Goal: Task Accomplishment & Management: Manage account settings

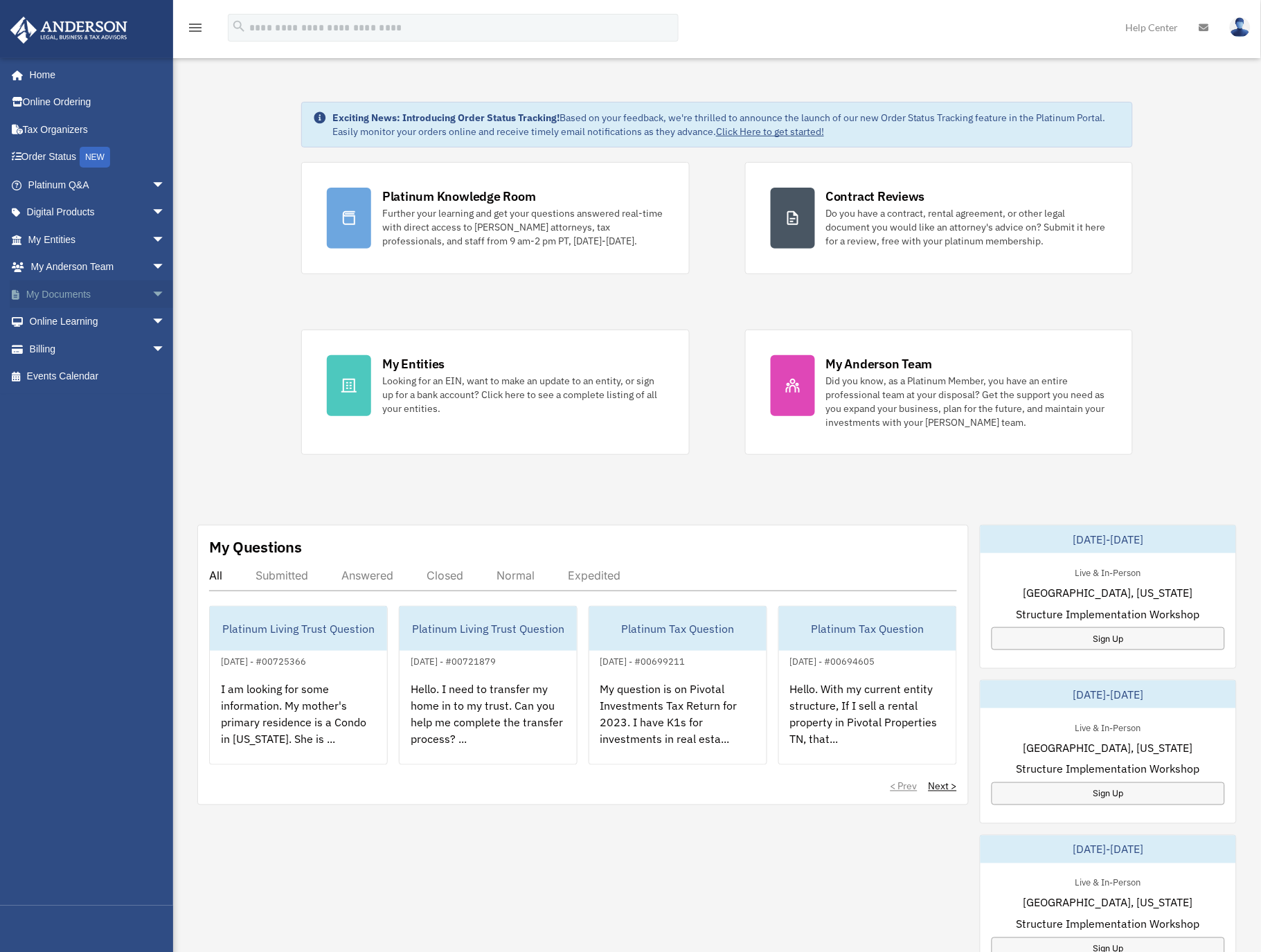
click at [83, 298] on link "My Documents arrow_drop_down" at bounding box center [98, 294] width 177 height 28
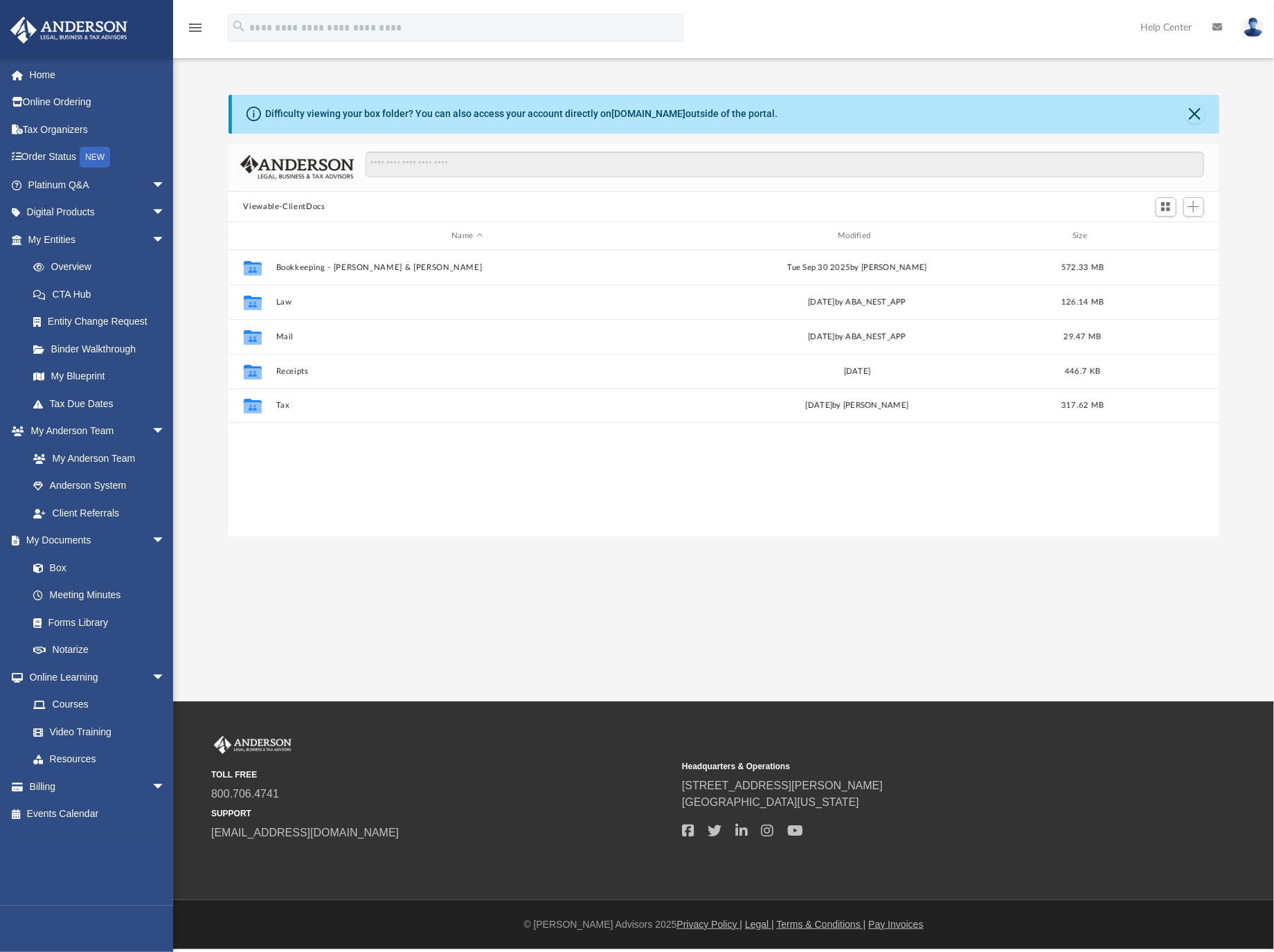
scroll to position [302, 978]
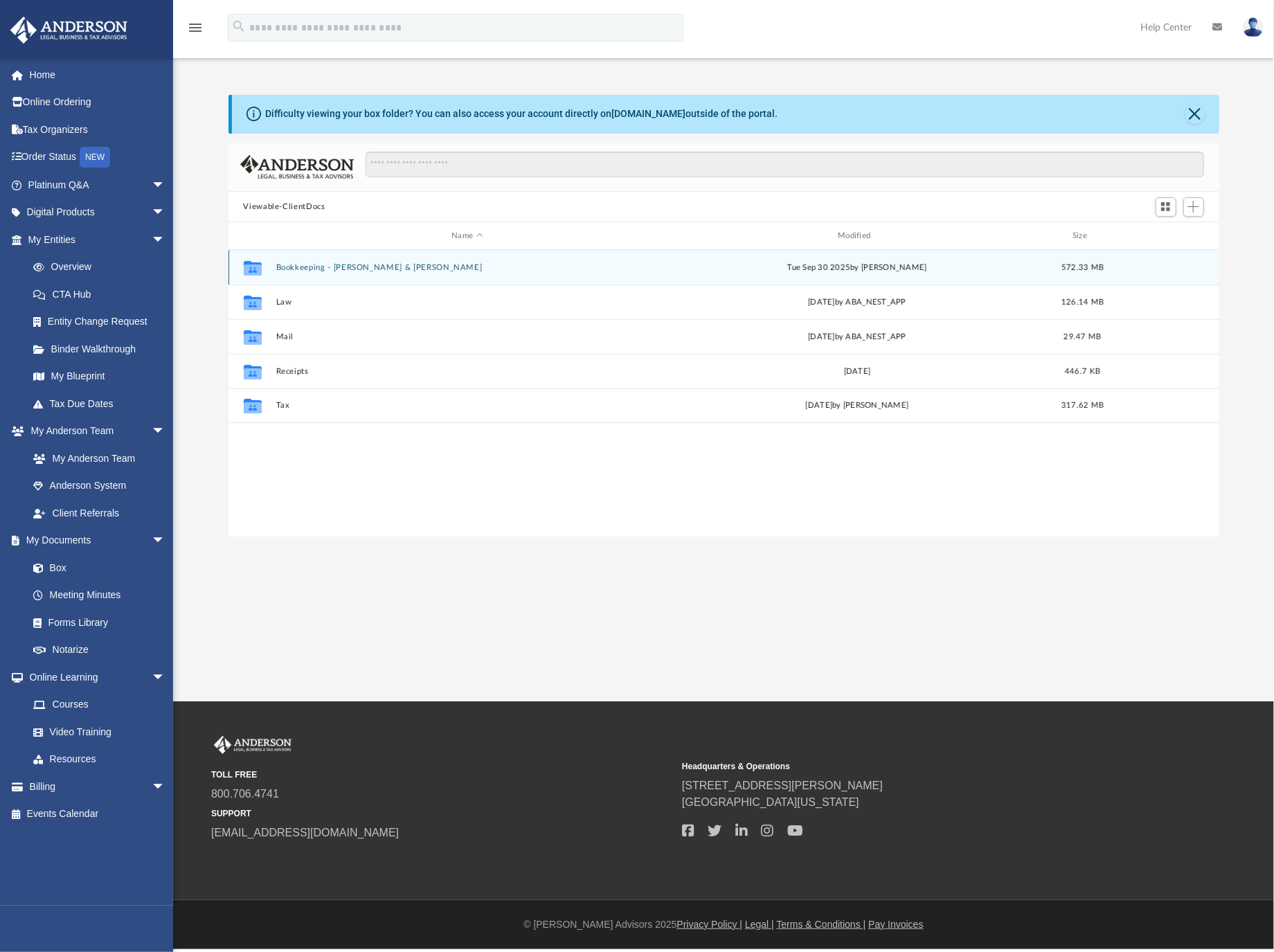
click at [319, 263] on button "Bookkeeping - Hummel, Anthony & Dana" at bounding box center [468, 267] width 384 height 9
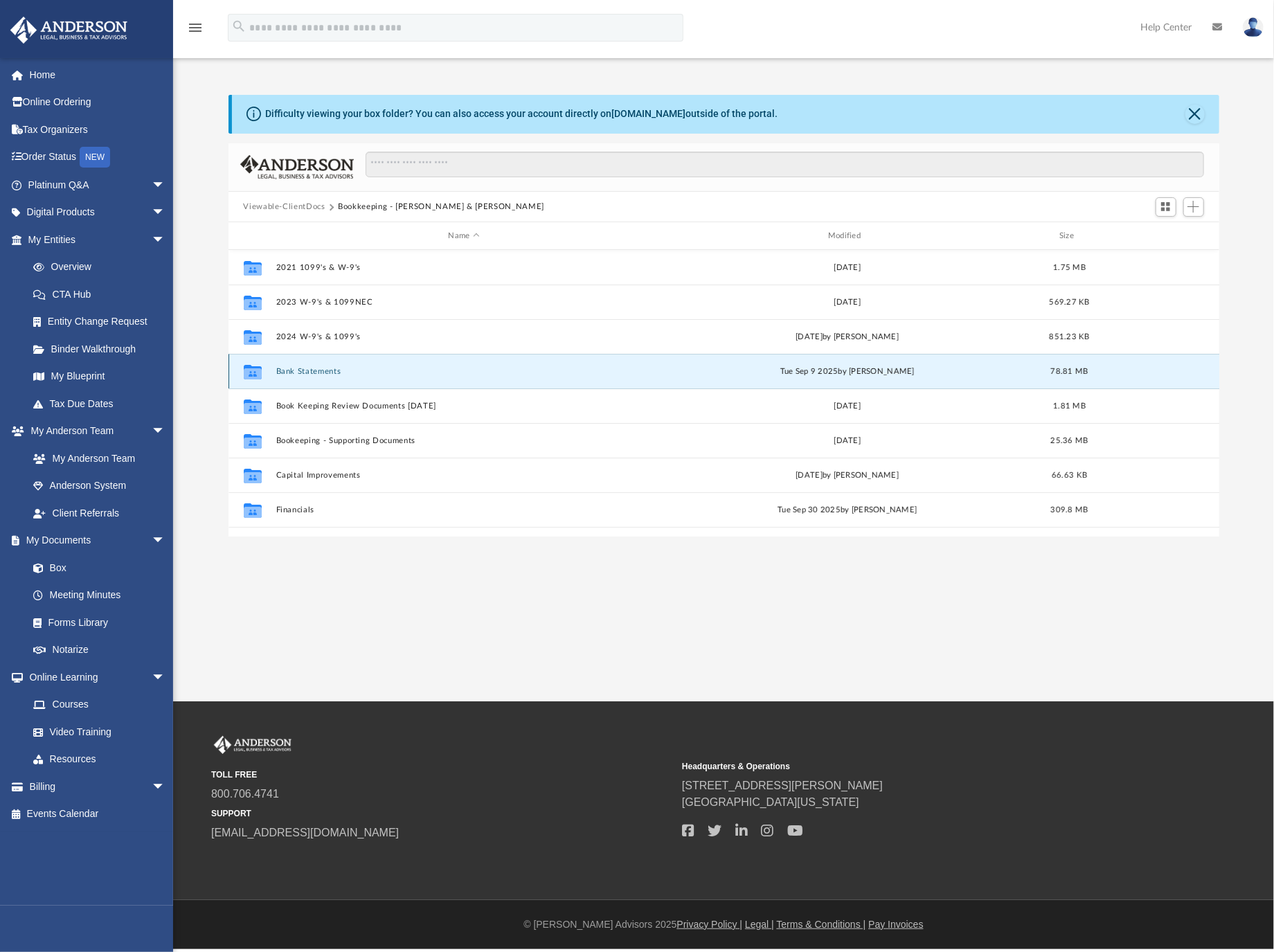
click at [309, 367] on button "Bank Statements" at bounding box center [464, 370] width 376 height 9
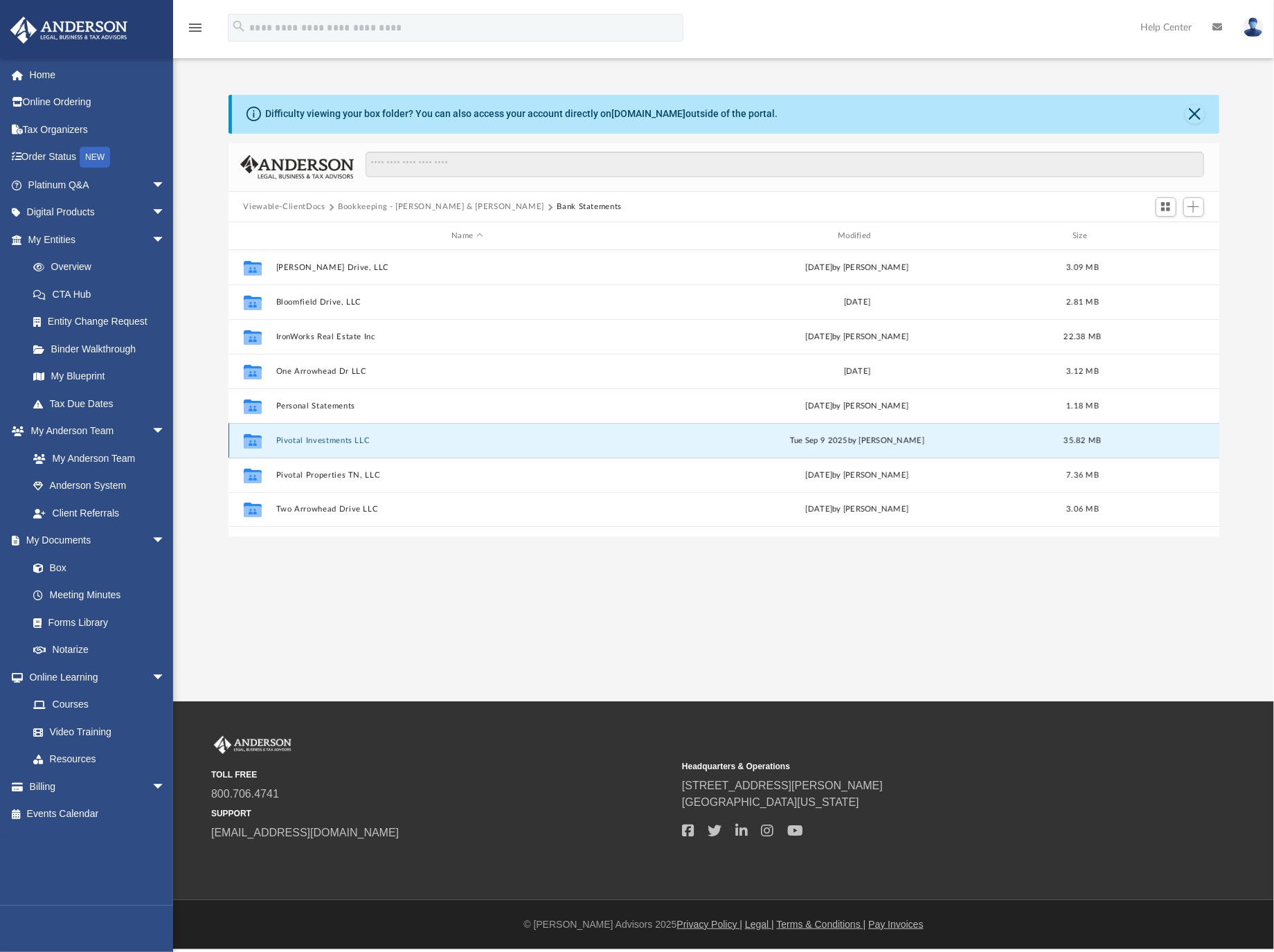
click at [332, 441] on button "Pivotal Investments LLC" at bounding box center [468, 440] width 384 height 9
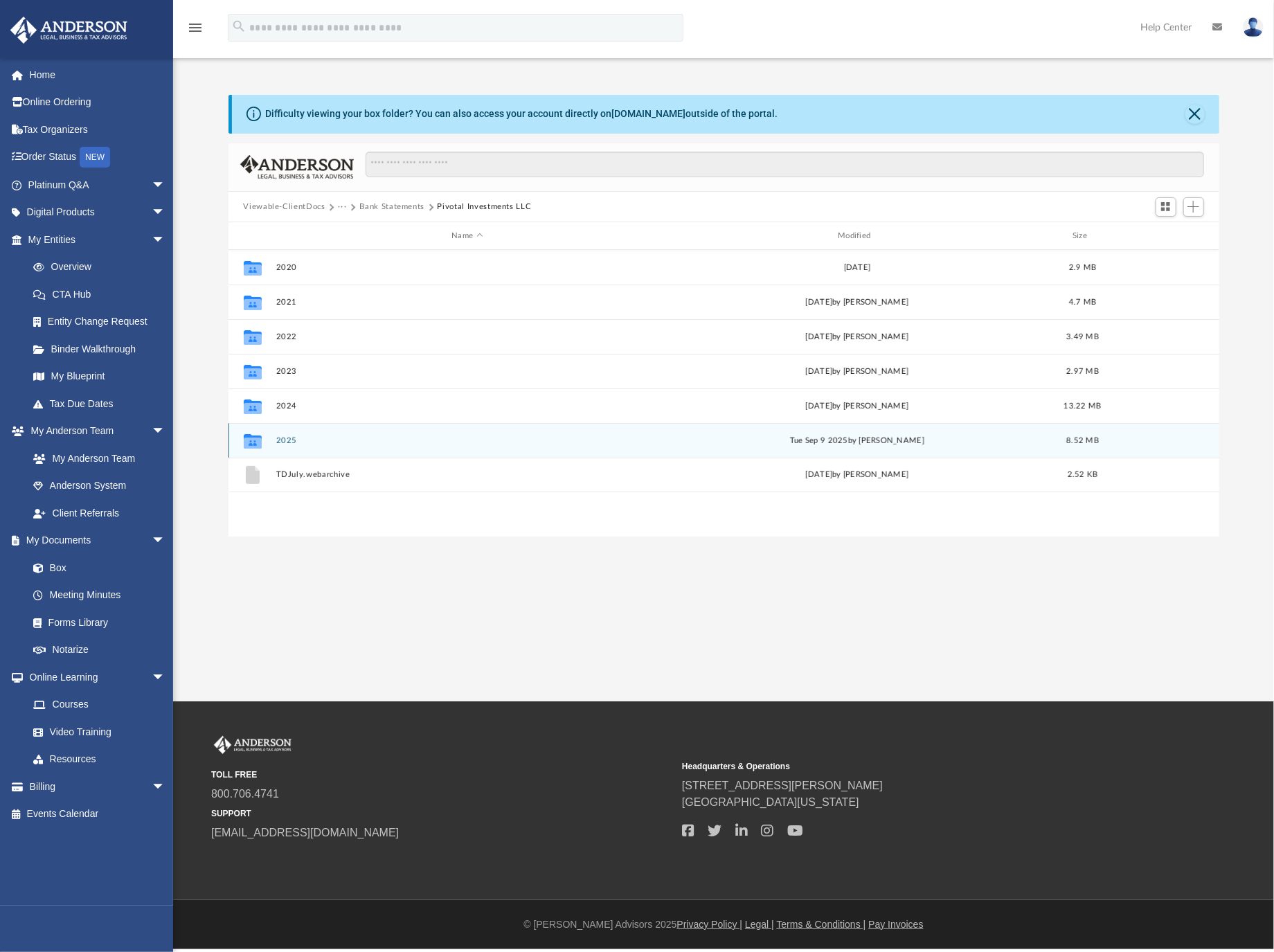
click at [288, 441] on button "2025" at bounding box center [468, 440] width 384 height 9
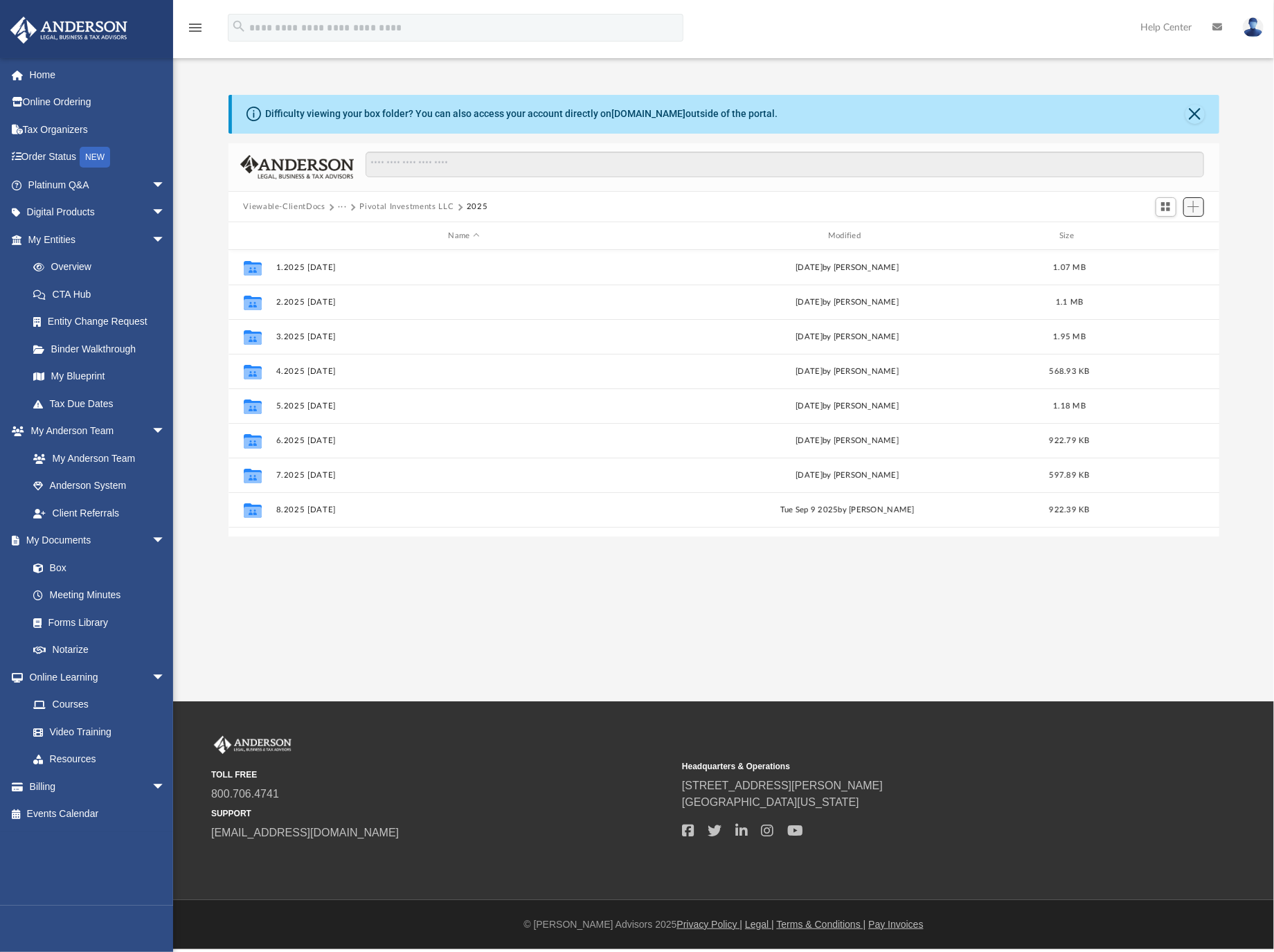
click at [1197, 202] on span "Add" at bounding box center [1193, 206] width 12 height 12
click at [1175, 261] on li "New Folder" at bounding box center [1174, 256] width 44 height 14
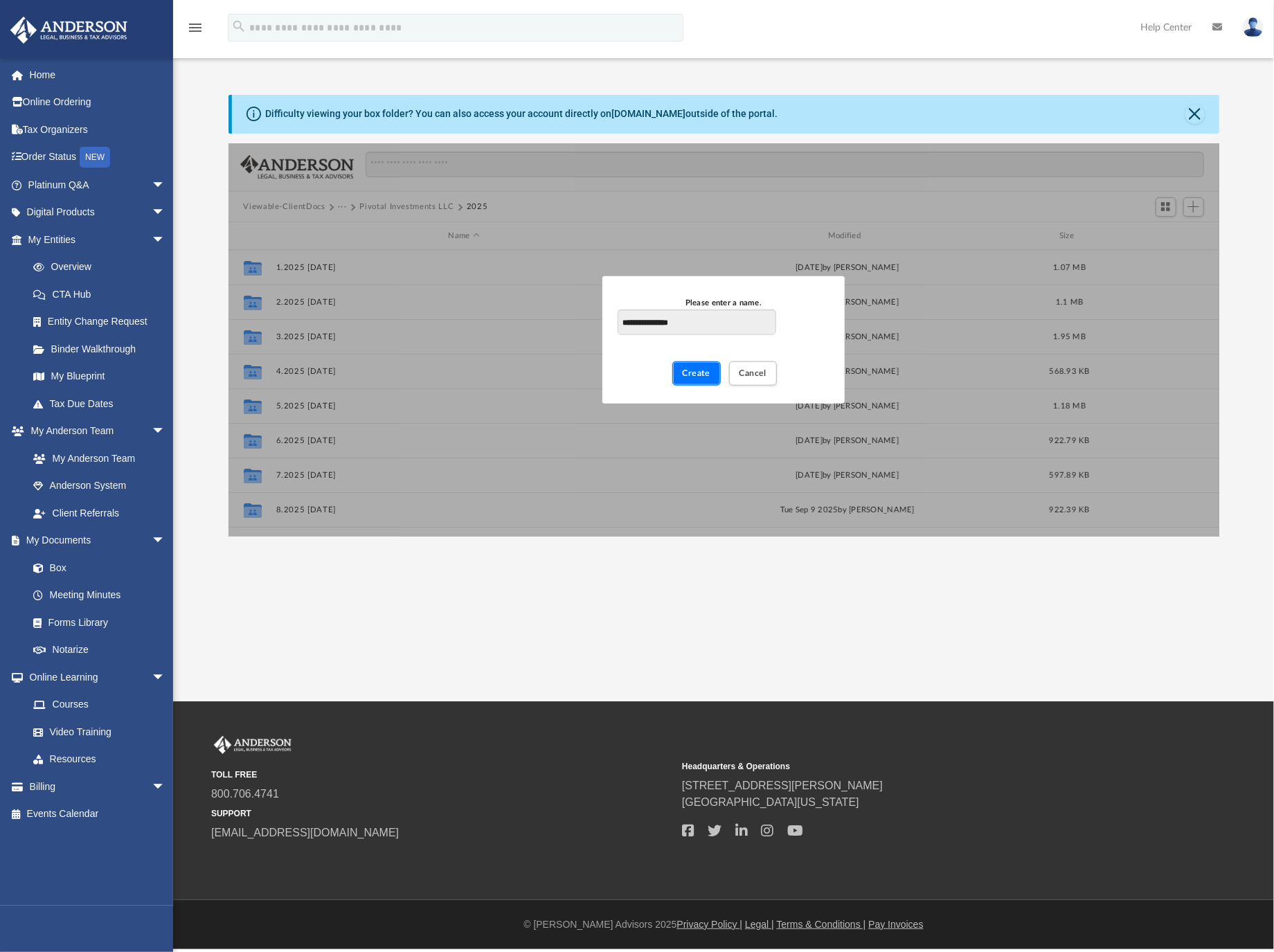
click at [709, 378] on button "Create" at bounding box center [697, 373] width 49 height 24
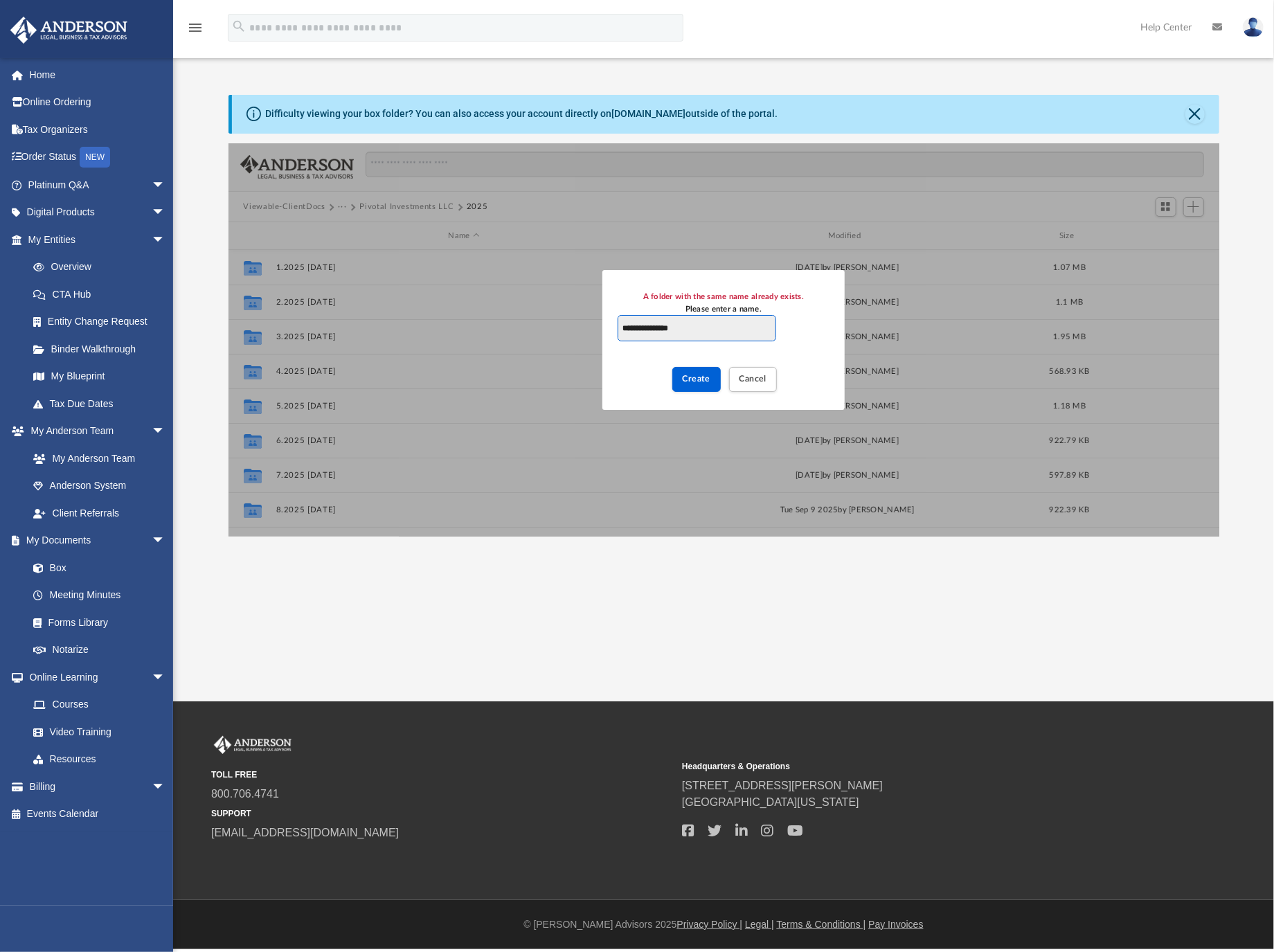
click at [625, 327] on input "**********" at bounding box center [697, 327] width 158 height 26
drag, startPoint x: 652, startPoint y: 324, endPoint x: 669, endPoint y: 322, distance: 17.1
click at [669, 322] on input "**********" at bounding box center [697, 327] width 158 height 26
type input "**********"
click at [688, 374] on span "Create" at bounding box center [697, 378] width 29 height 9
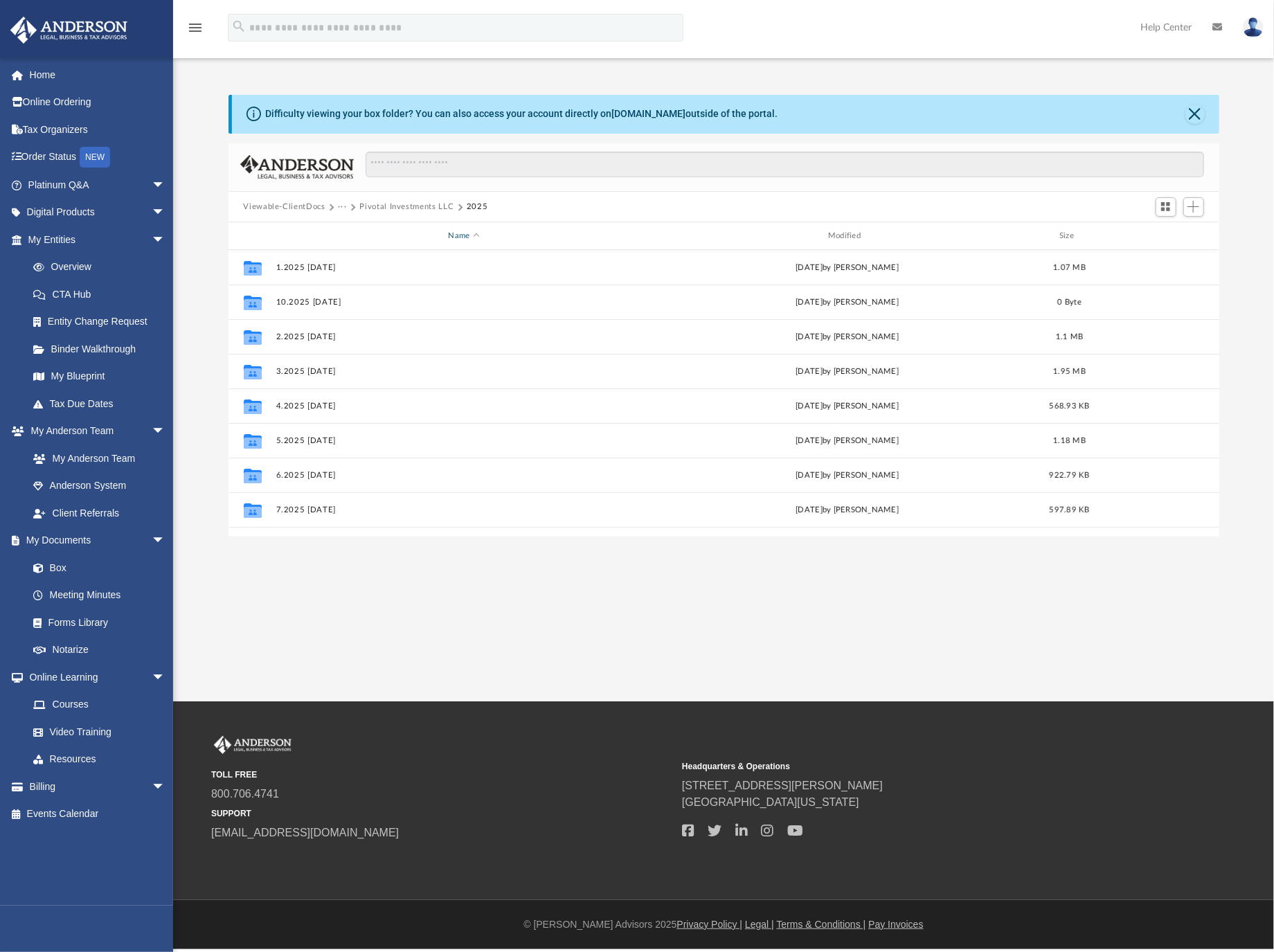
click at [451, 235] on div "Name" at bounding box center [463, 236] width 377 height 12
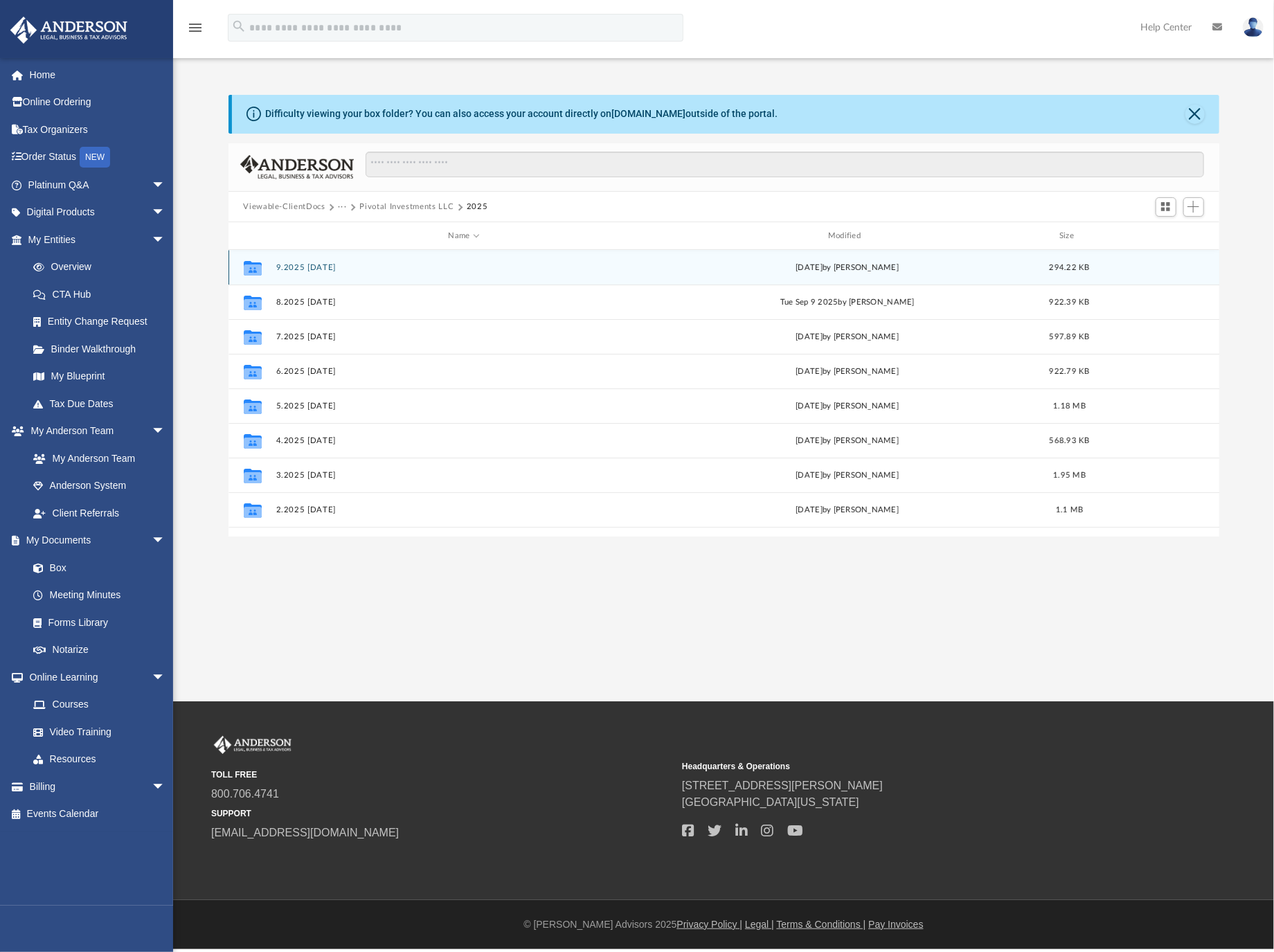
click at [325, 268] on button "9.2025 Sept 2025" at bounding box center [464, 267] width 376 height 9
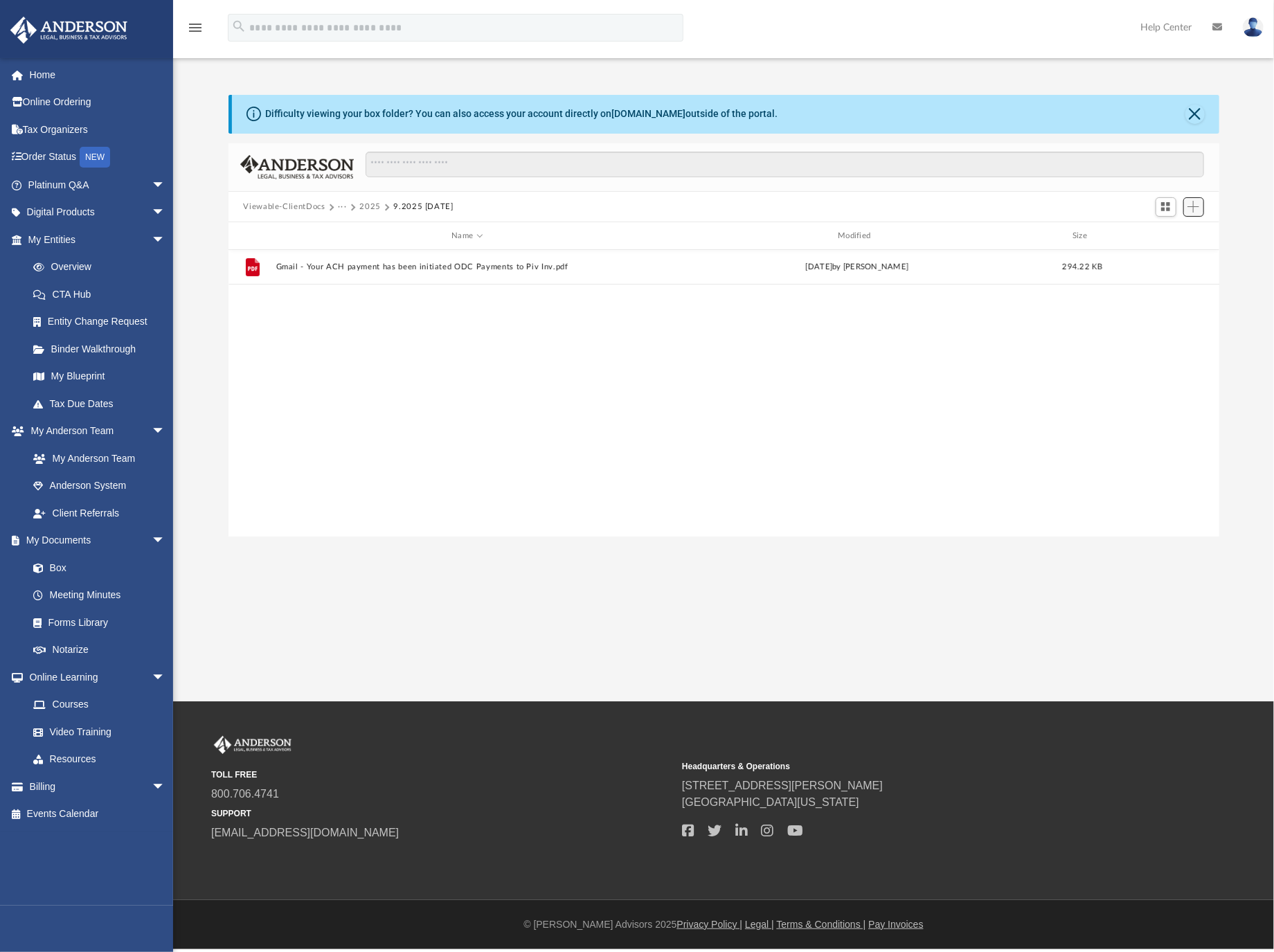
click at [1198, 198] on button "Add" at bounding box center [1194, 207] width 21 height 19
click at [1167, 234] on li "Upload" at bounding box center [1174, 234] width 44 height 14
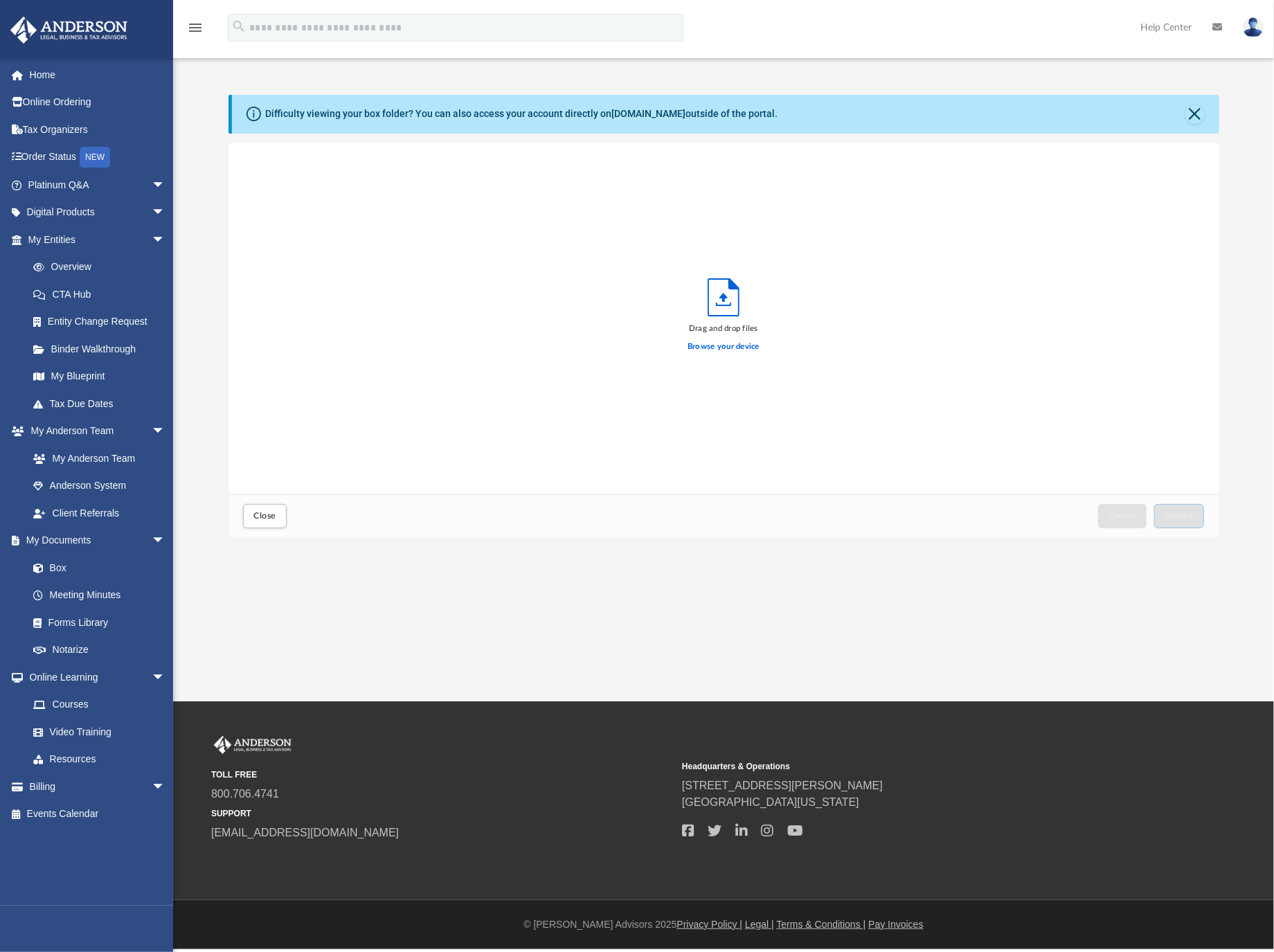
scroll to position [338, 978]
click at [725, 345] on label "Browse your device" at bounding box center [723, 346] width 72 height 12
click at [0, 0] on input "Browse your device" at bounding box center [0, 0] width 0 height 0
click at [1176, 512] on span "Upload" at bounding box center [1179, 515] width 29 height 9
click at [270, 523] on button "Close" at bounding box center [264, 515] width 43 height 24
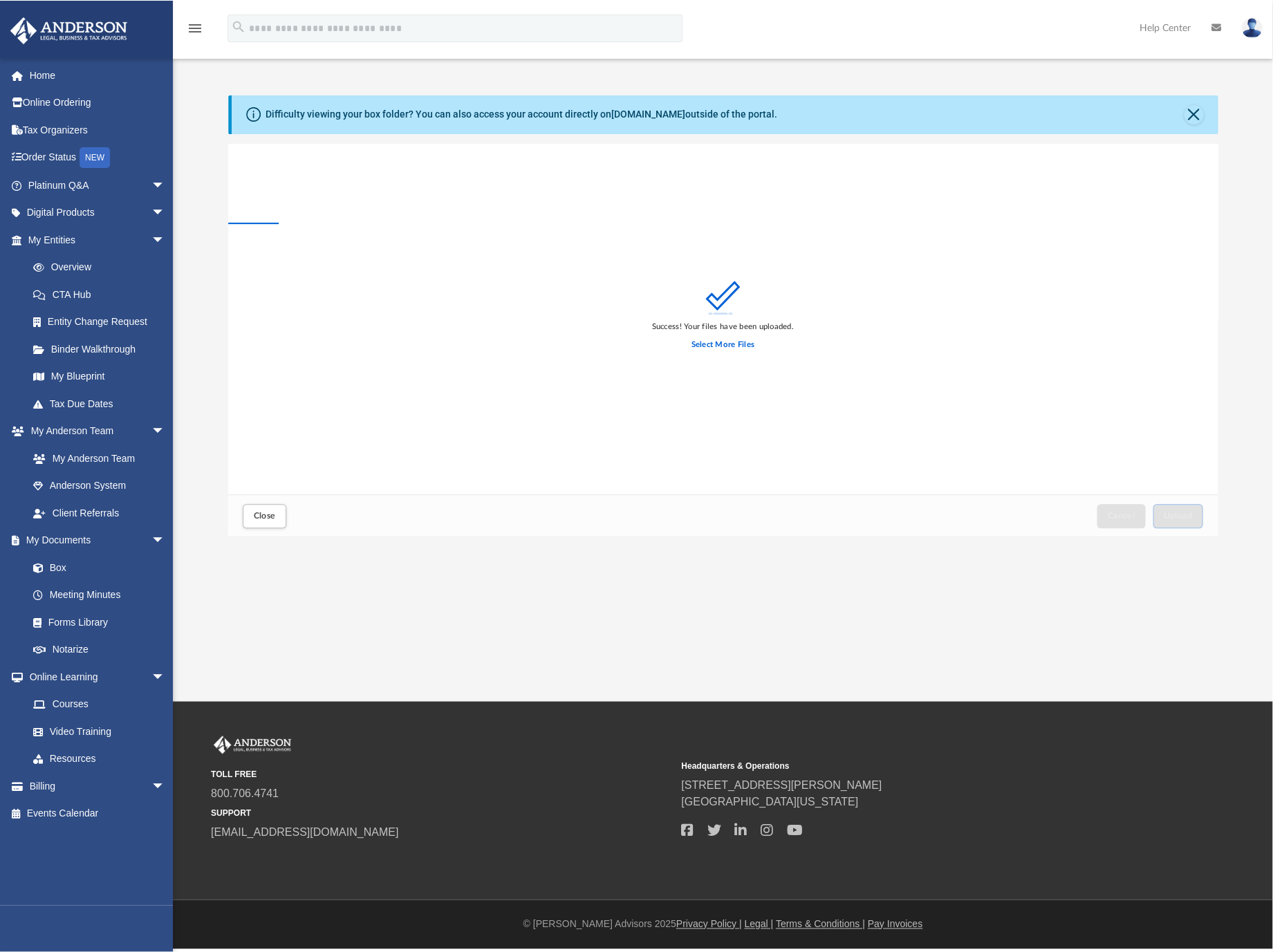
scroll to position [302, 977]
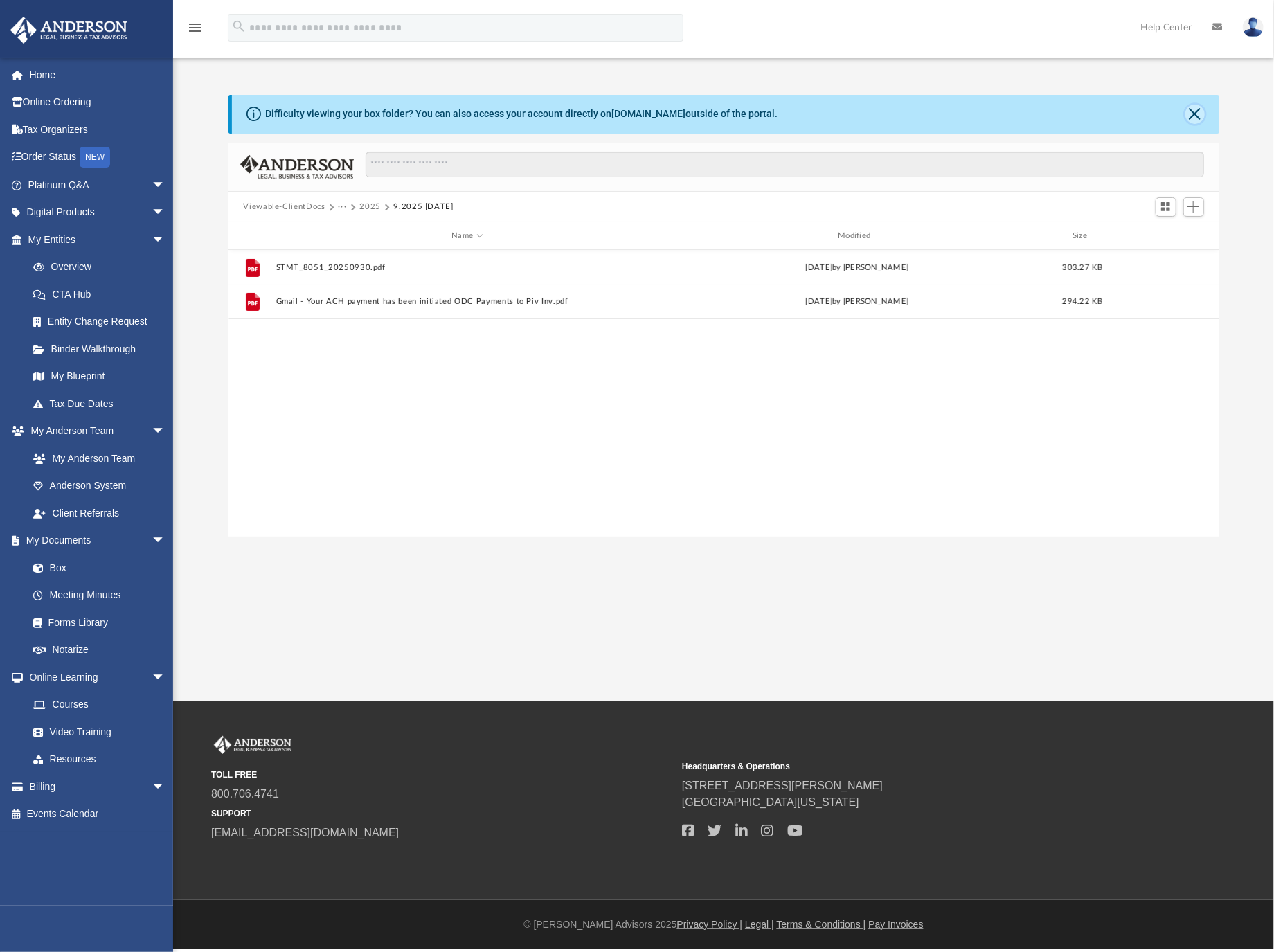
click at [1200, 114] on button "Close" at bounding box center [1195, 114] width 19 height 19
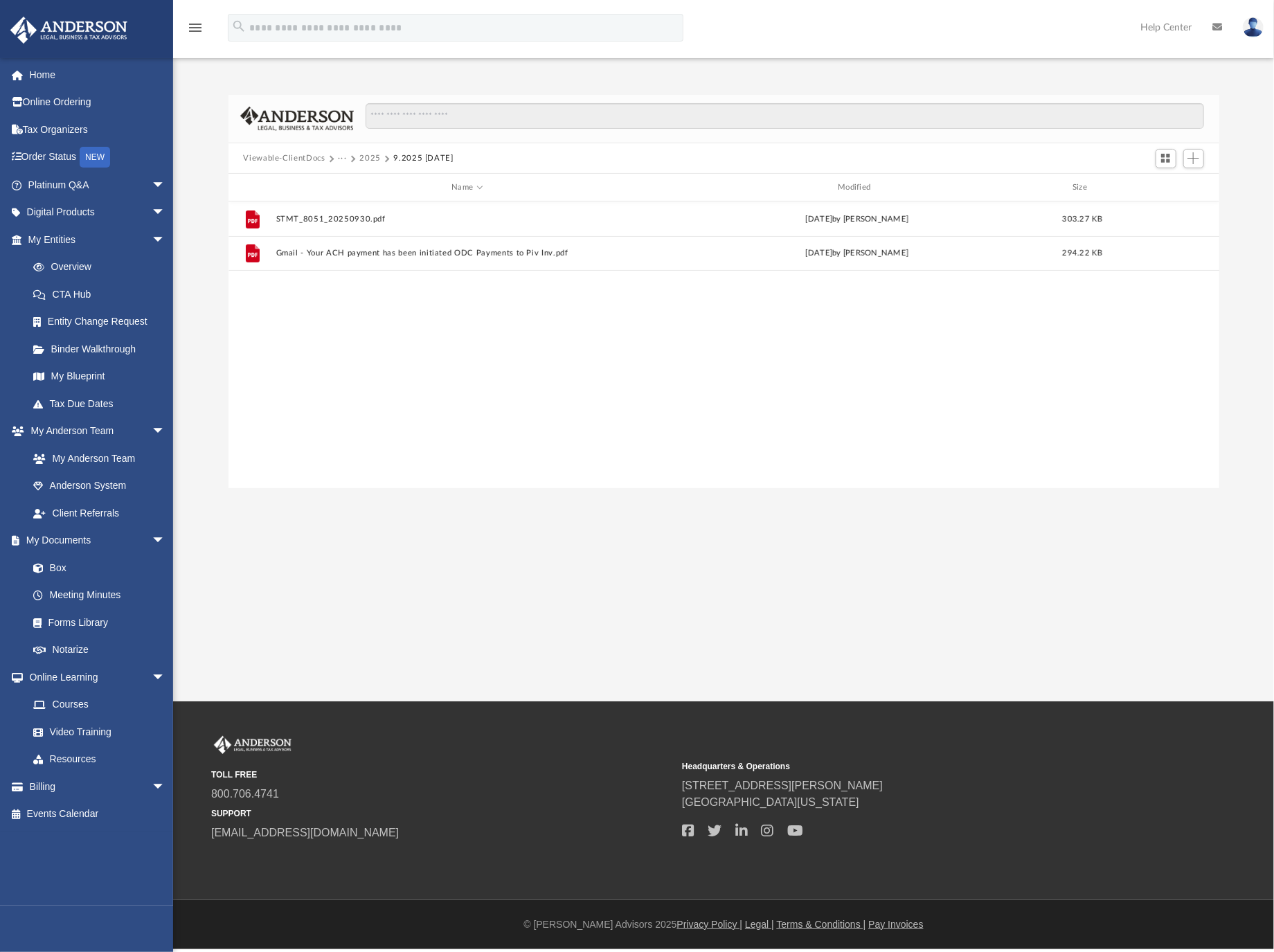
click at [301, 157] on button "Viewable-ClientDocs" at bounding box center [283, 158] width 82 height 12
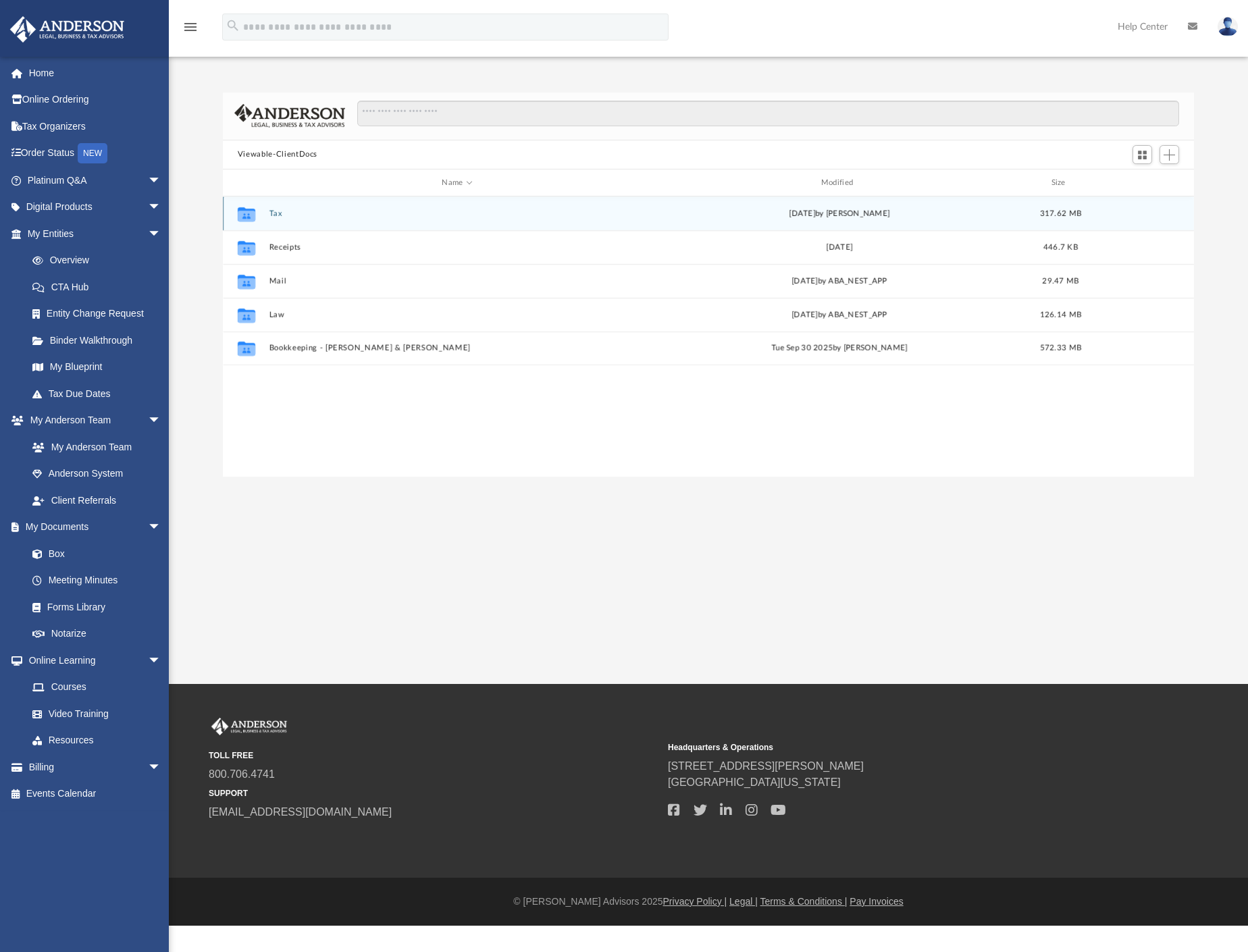
scroll to position [295, 959]
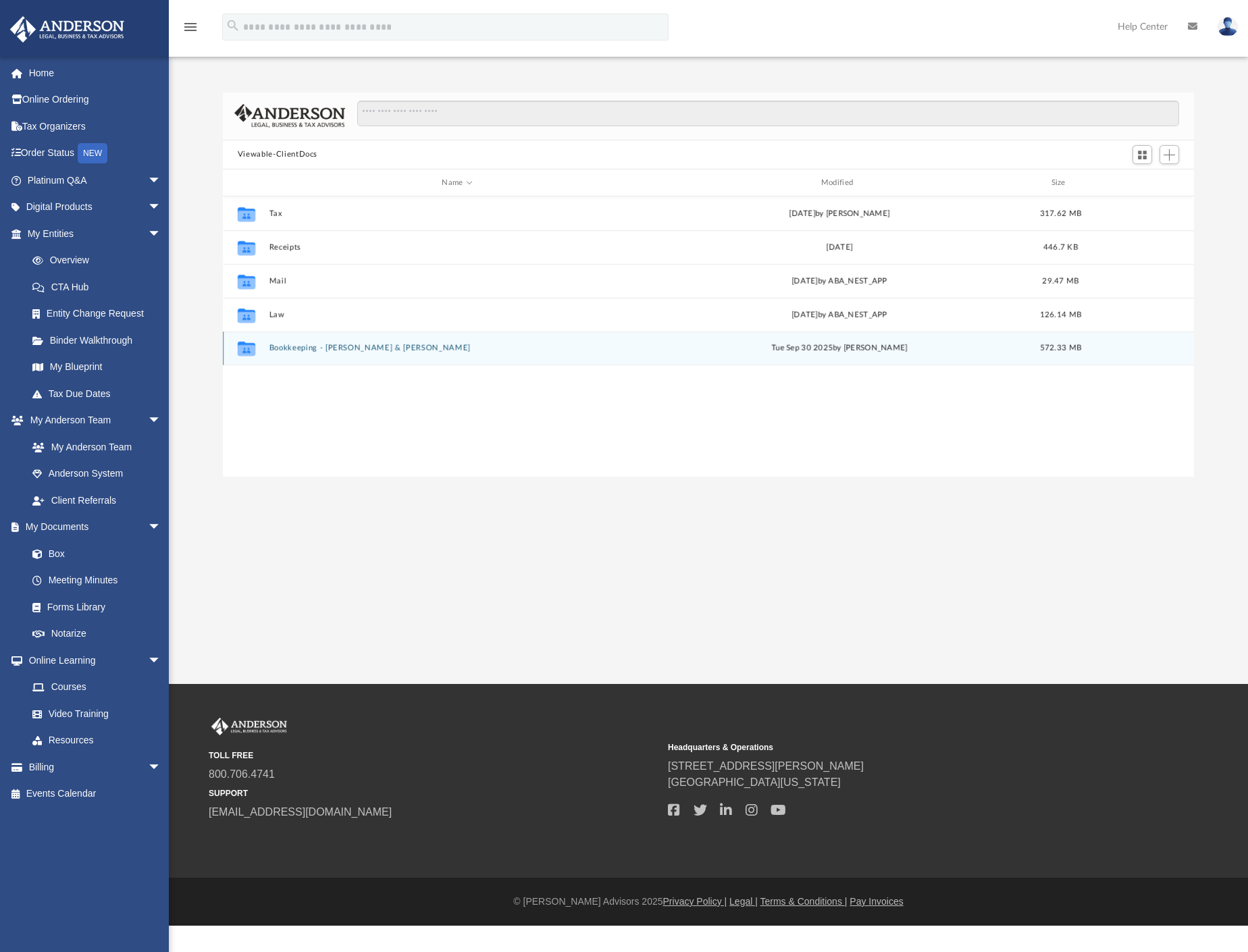
click at [345, 342] on div "Collaborated Folder Bookkeeping - Hummel, Anthony & Dana Tue Sep 30 2025 by Van…" at bounding box center [708, 348] width 971 height 34
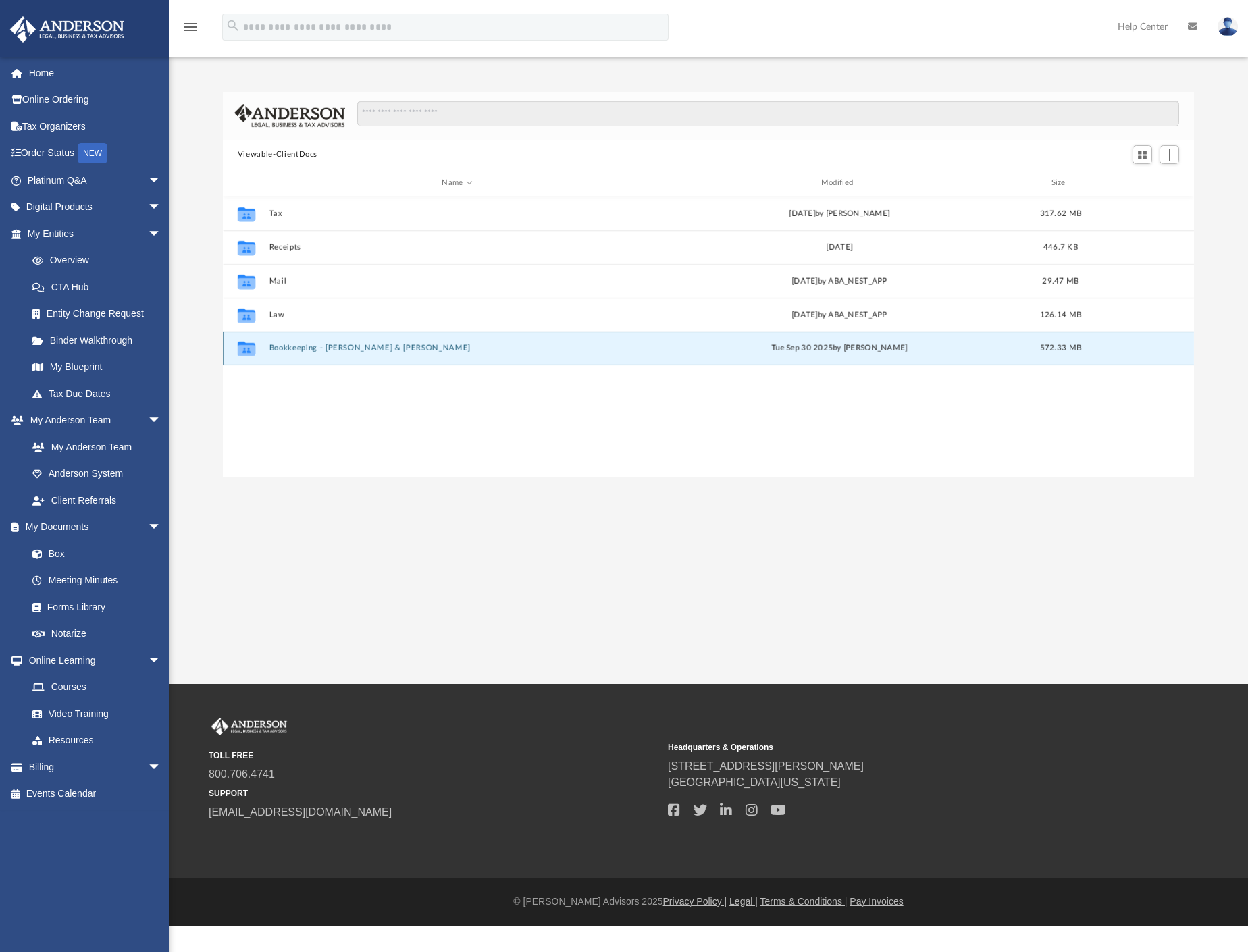
click at [350, 346] on button "Bookkeeping - Hummel, Anthony & Dana" at bounding box center [457, 348] width 376 height 8
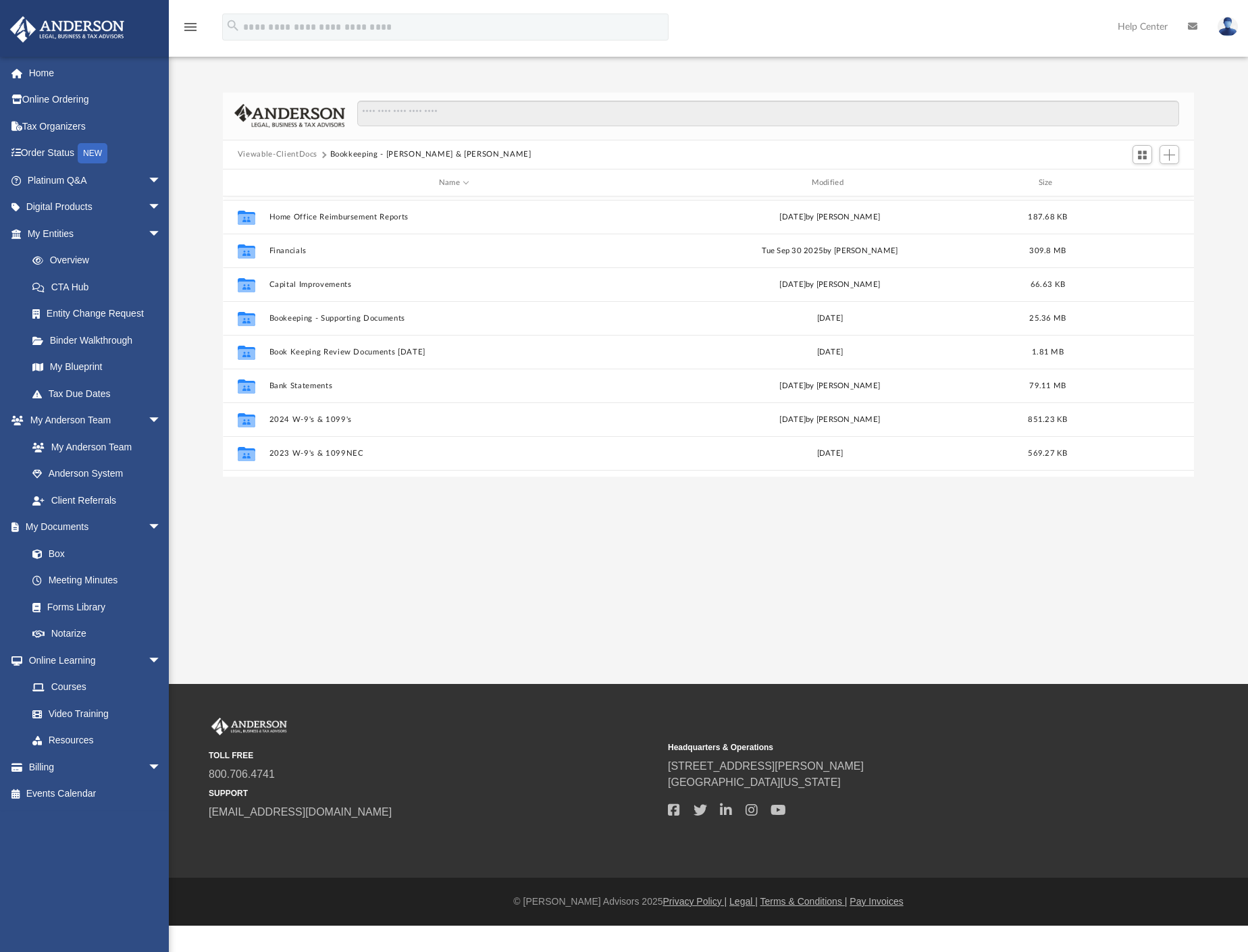
scroll to position [227, 0]
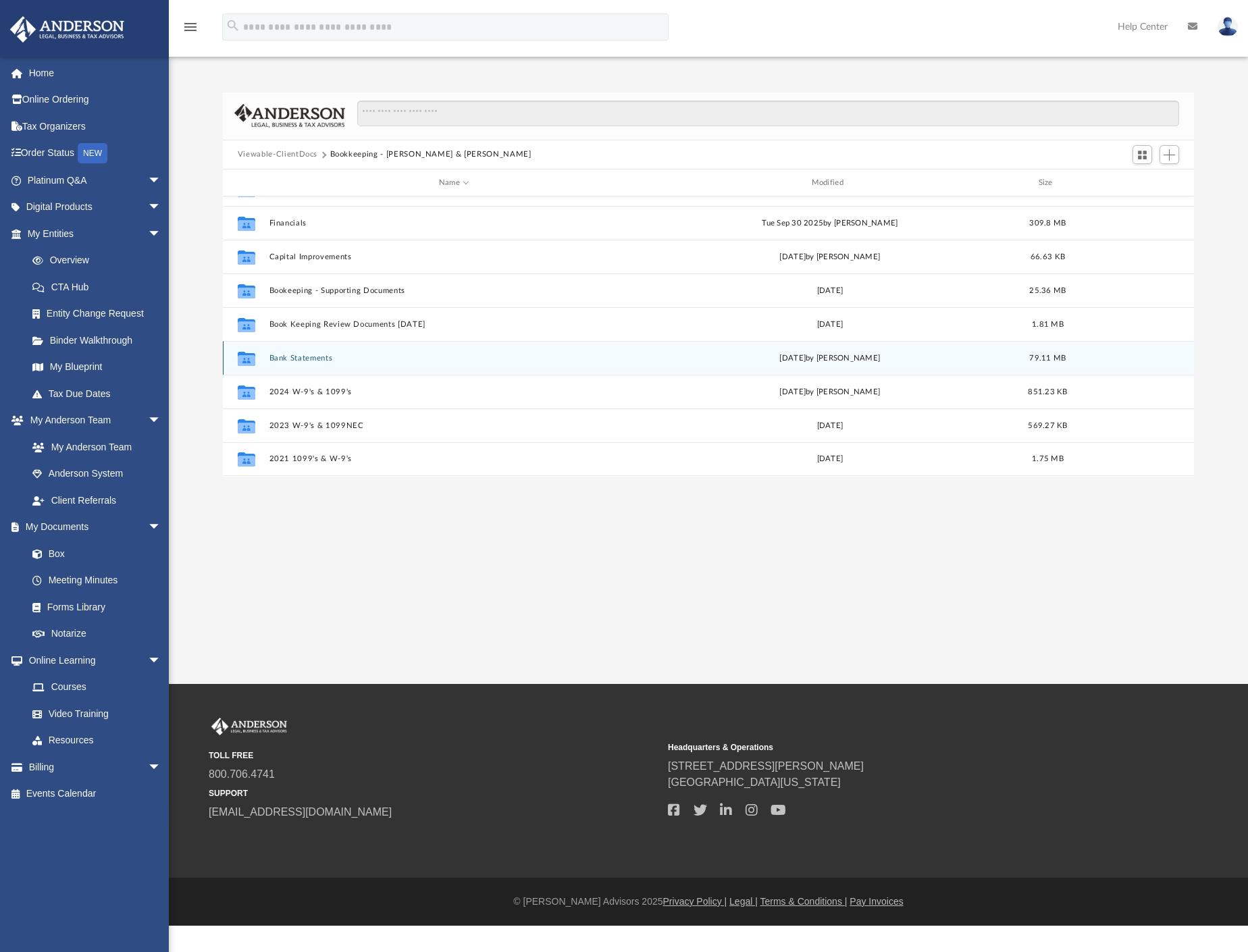
click at [301, 360] on button "Bank Statements" at bounding box center [453, 358] width 370 height 8
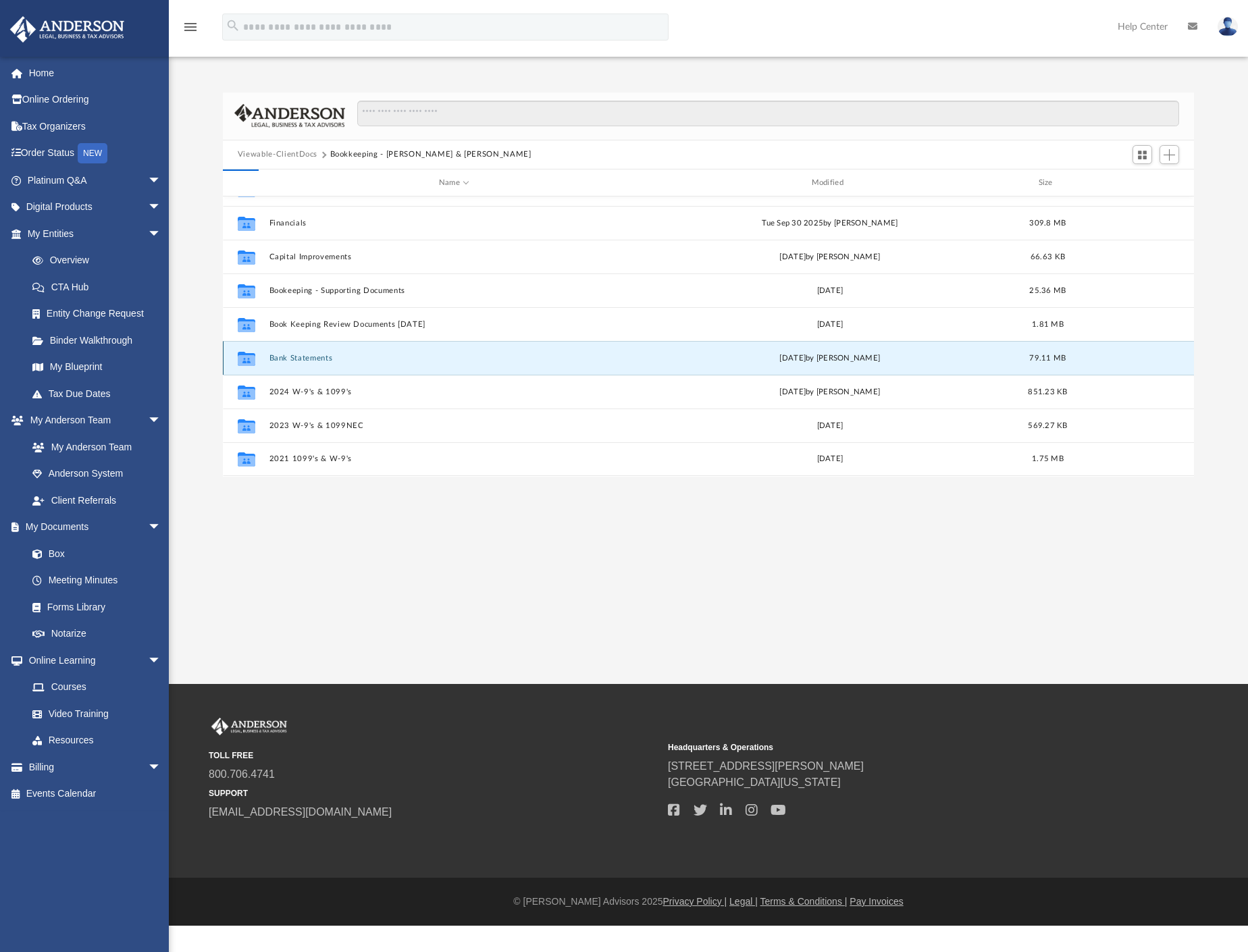
scroll to position [0, 0]
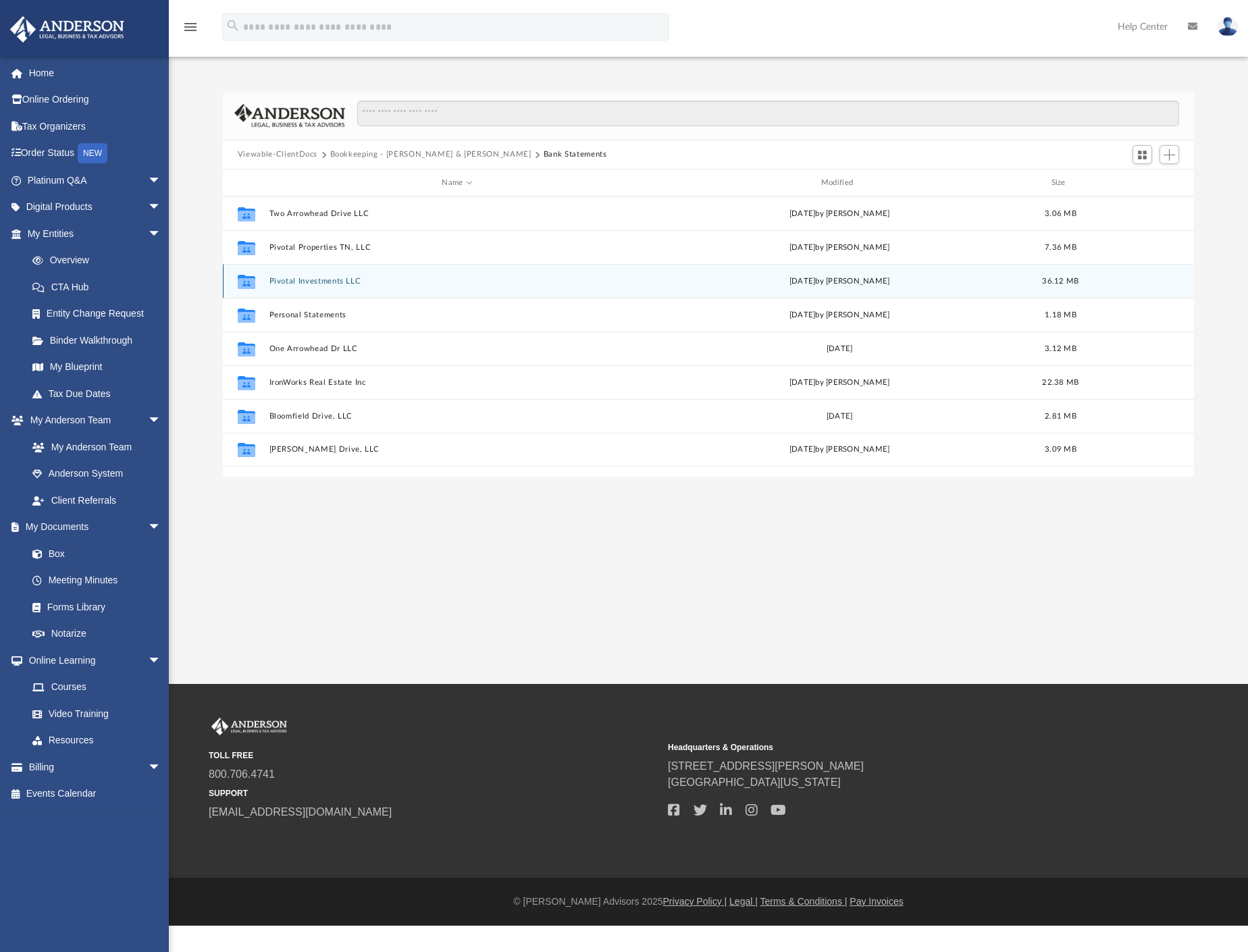
click at [329, 282] on button "Pivotal Investments LLC" at bounding box center [457, 281] width 376 height 8
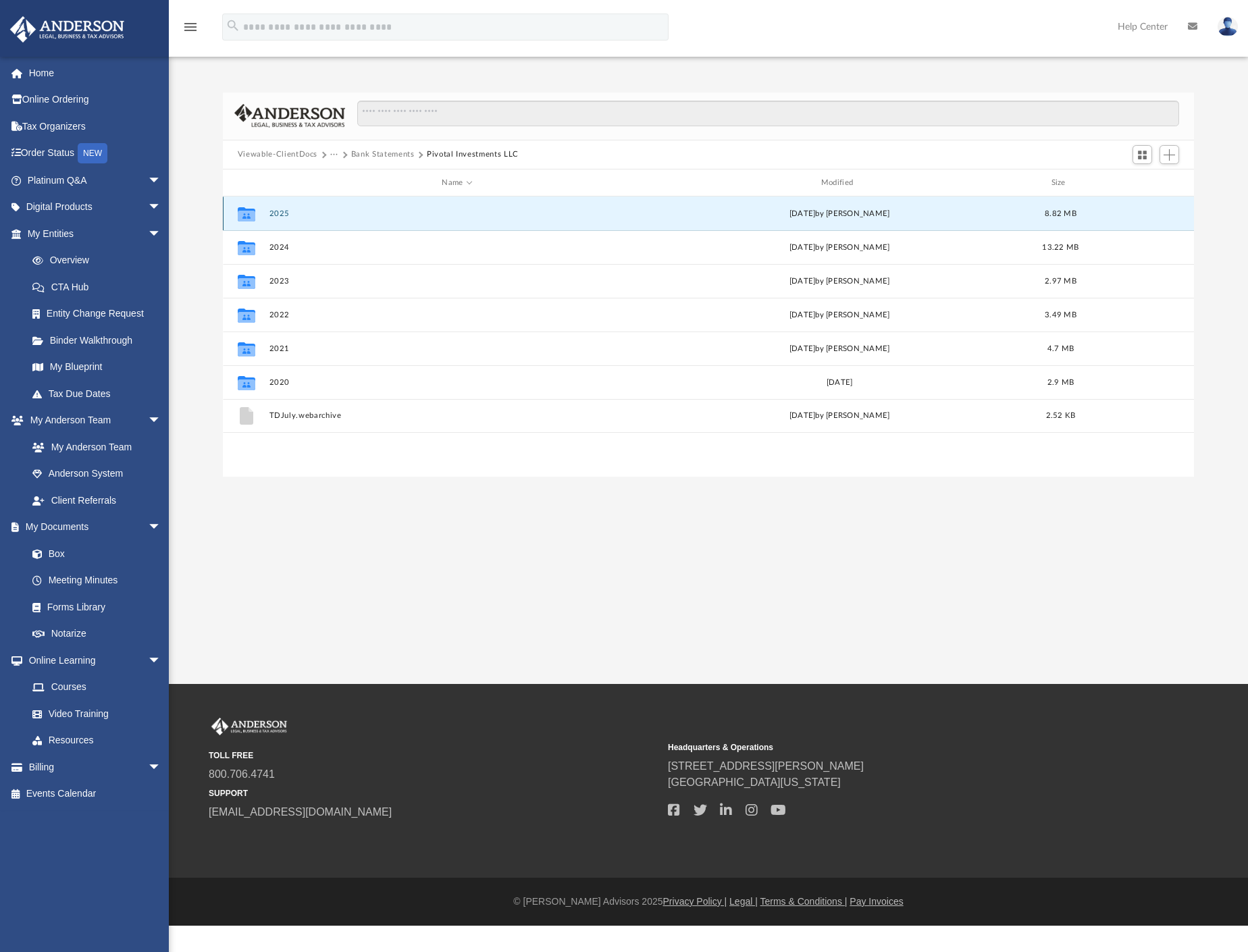
click at [271, 212] on button "2025" at bounding box center [457, 213] width 376 height 8
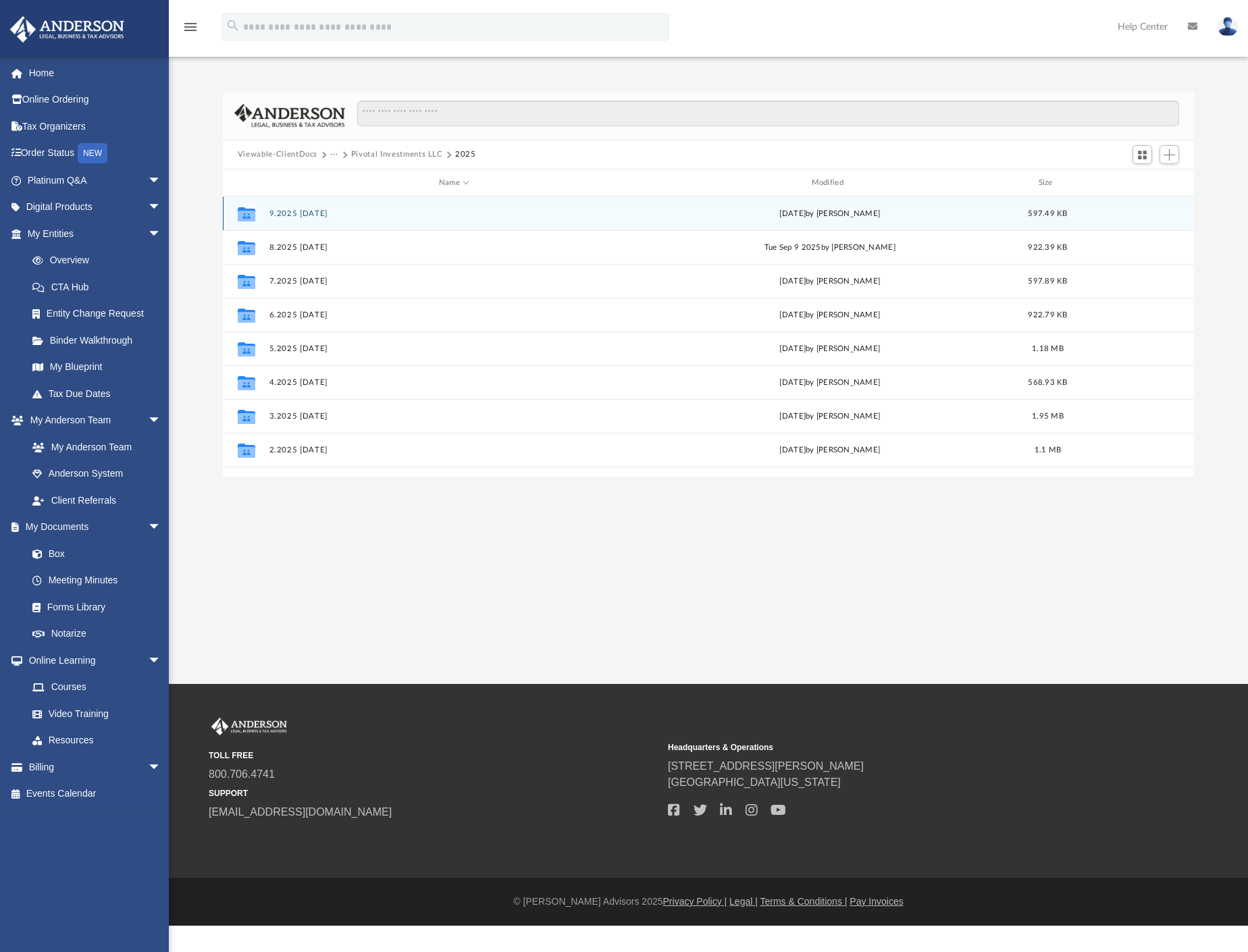
click at [304, 208] on div "Collaborated Folder 9.2025 Sept 2025 today by Tony Hummel 597.49 KB" at bounding box center [708, 213] width 971 height 34
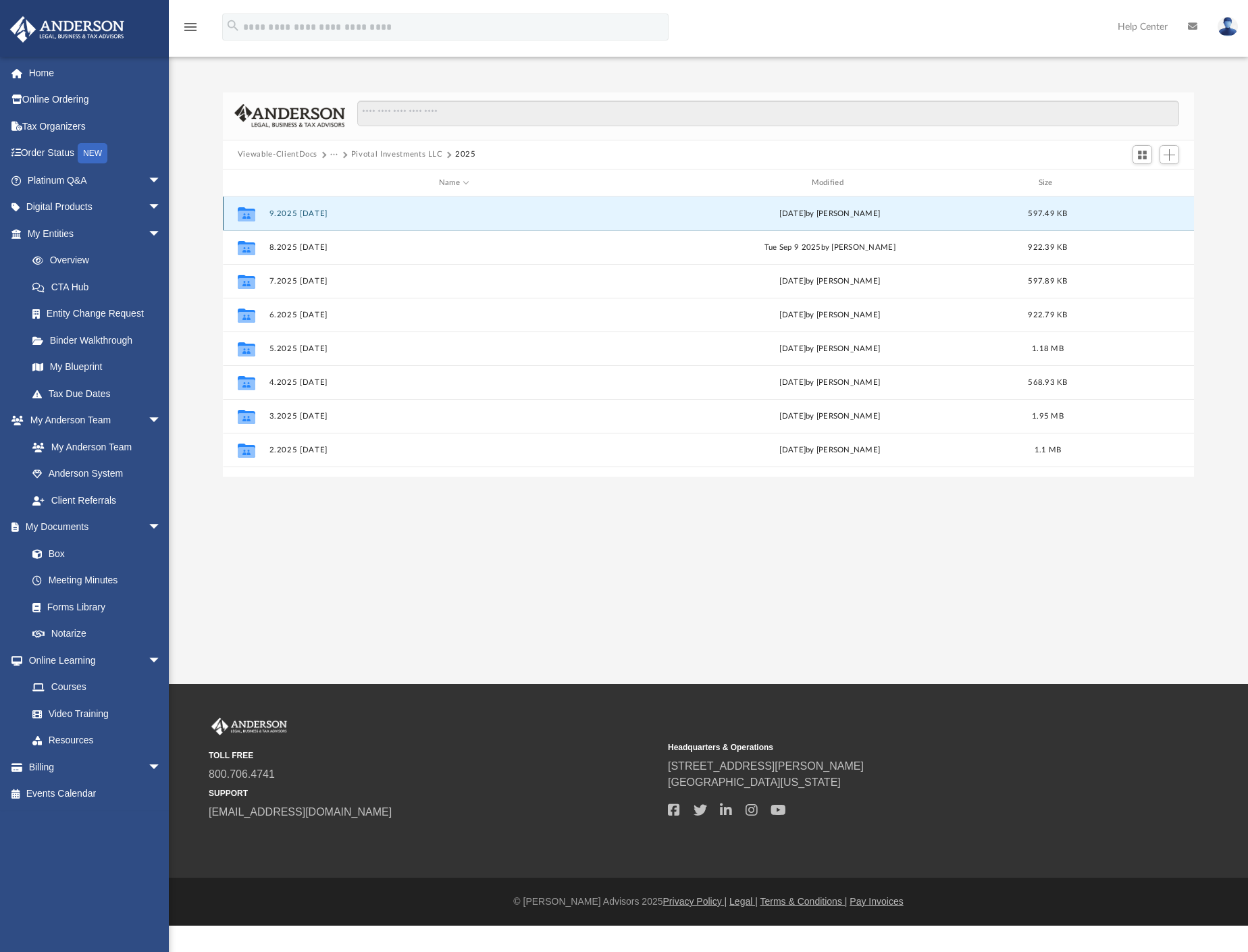
click at [303, 210] on button "9.2025 Sept 2025" at bounding box center [453, 213] width 370 height 8
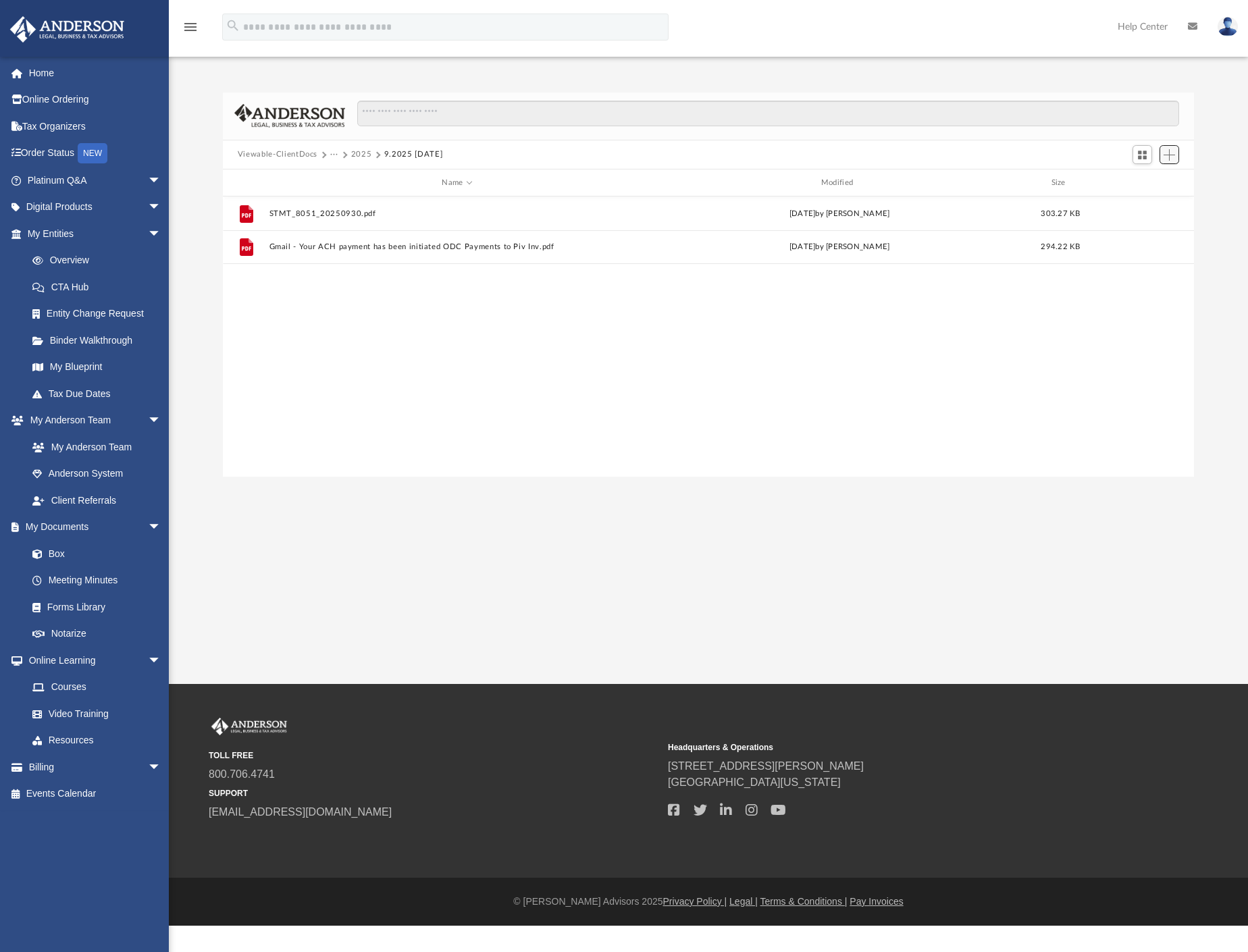
click at [1167, 159] on span "Add" at bounding box center [1169, 154] width 11 height 11
click at [1146, 182] on li "Upload" at bounding box center [1150, 182] width 43 height 14
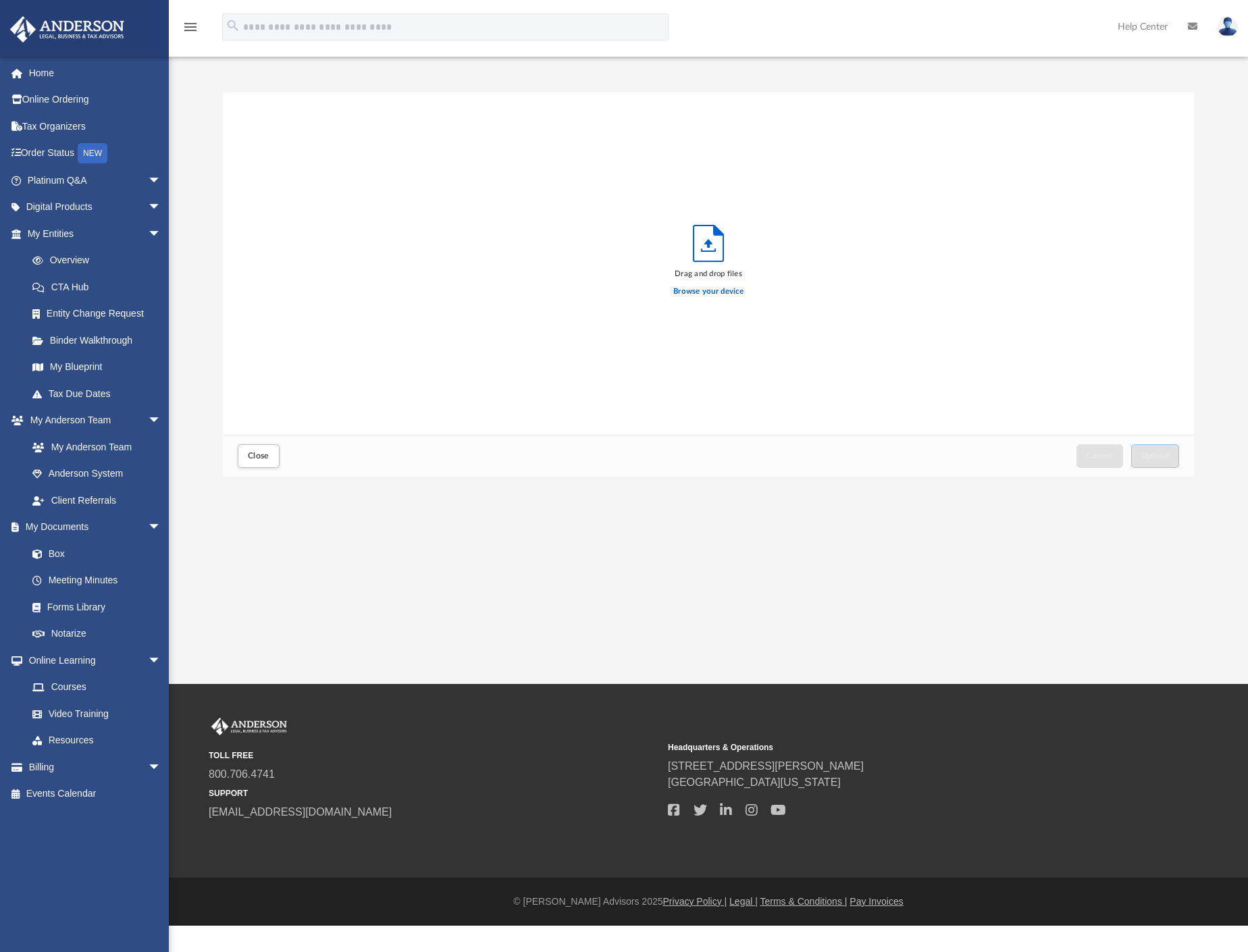
scroll to position [330, 959]
click at [705, 286] on label "Browse your device" at bounding box center [708, 291] width 70 height 12
click at [0, 0] on input "Browse your device" at bounding box center [0, 0] width 0 height 0
click at [1160, 452] on span "Upload" at bounding box center [1155, 456] width 28 height 8
click at [261, 461] on button "Close" at bounding box center [258, 456] width 42 height 23
